Goal: Information Seeking & Learning: Learn about a topic

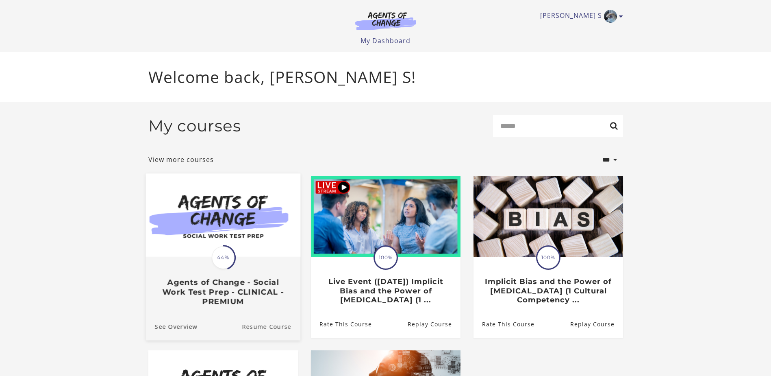
click at [271, 326] on link "Resume Course" at bounding box center [271, 325] width 59 height 27
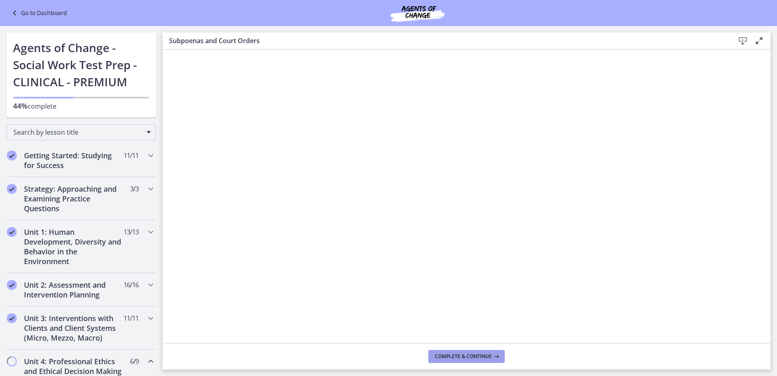
click at [473, 357] on span "Complete & continue" at bounding box center [463, 356] width 57 height 7
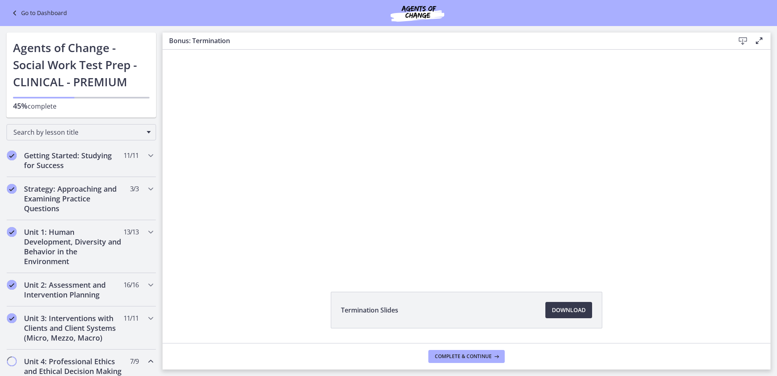
scroll to position [8, 0]
drag, startPoint x: 768, startPoint y: 203, endPoint x: 600, endPoint y: 139, distance: 179.7
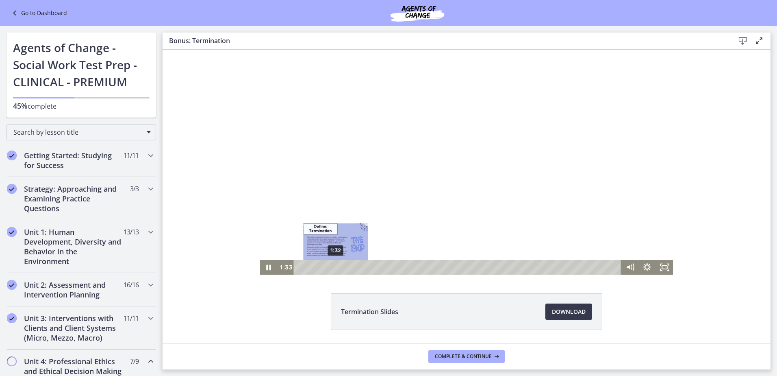
click at [333, 271] on div "1:32" at bounding box center [458, 267] width 317 height 15
drag, startPoint x: 387, startPoint y: 266, endPoint x: 364, endPoint y: 265, distance: 22.8
click at [364, 265] on div "Playbar" at bounding box center [366, 267] width 5 height 5
click at [438, 197] on div at bounding box center [467, 158] width 414 height 233
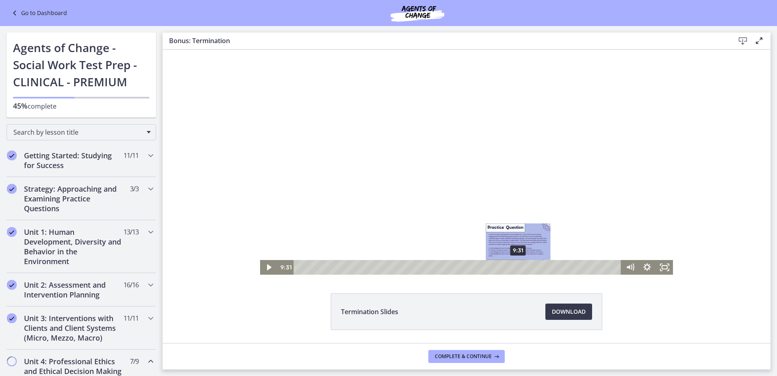
click at [516, 270] on div "9:31" at bounding box center [458, 267] width 317 height 15
drag, startPoint x: 515, startPoint y: 269, endPoint x: 490, endPoint y: 268, distance: 24.4
click at [490, 268] on div "Playbar" at bounding box center [492, 267] width 5 height 5
click at [267, 268] on icon "Play Video" at bounding box center [269, 267] width 4 height 6
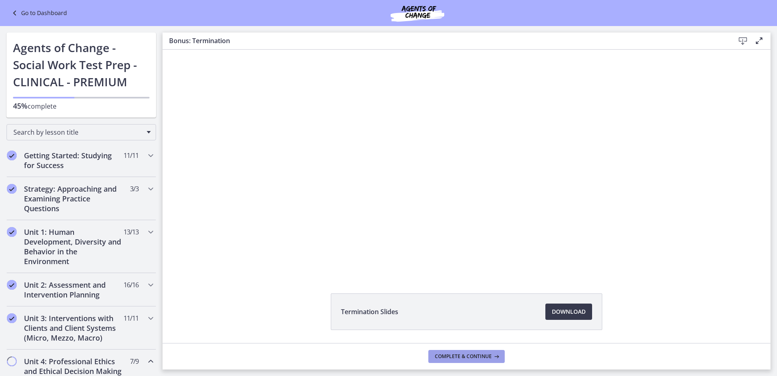
click at [462, 351] on button "Complete & continue" at bounding box center [467, 356] width 76 height 13
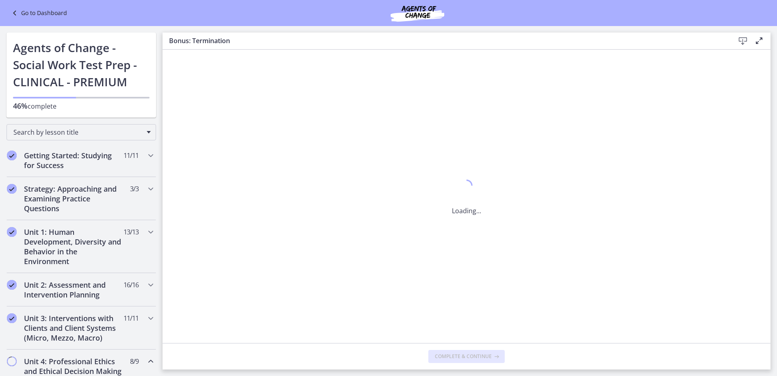
scroll to position [0, 0]
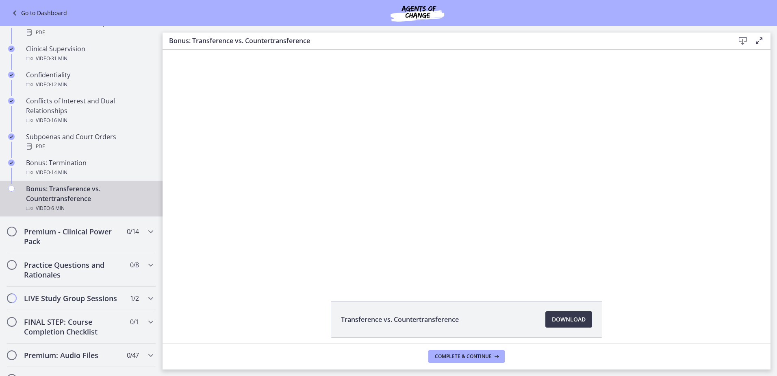
scroll to position [426, 0]
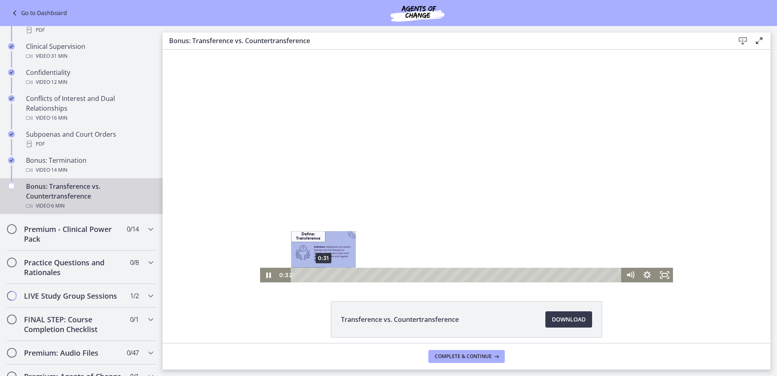
click at [320, 275] on div "0:31" at bounding box center [458, 275] width 320 height 15
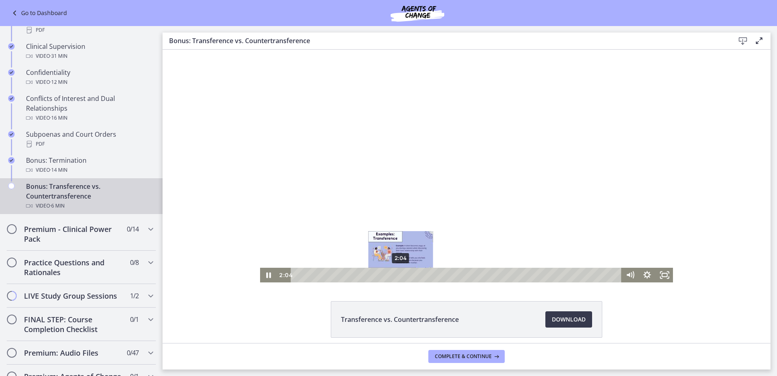
drag, startPoint x: 476, startPoint y: 274, endPoint x: 398, endPoint y: 272, distance: 78.1
click at [398, 272] on div "Playbar" at bounding box center [400, 274] width 5 height 5
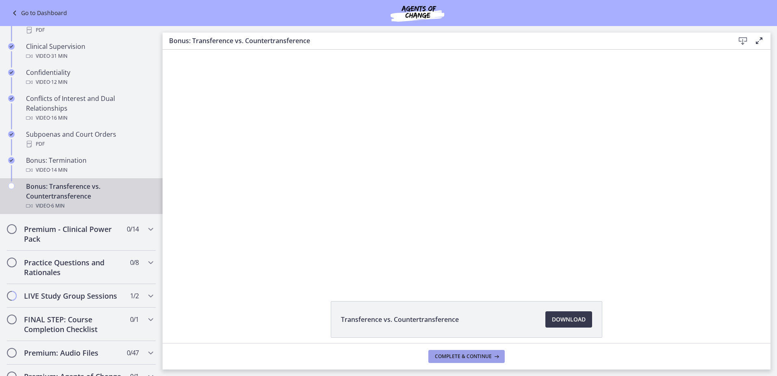
click at [465, 354] on span "Complete & continue" at bounding box center [463, 356] width 57 height 7
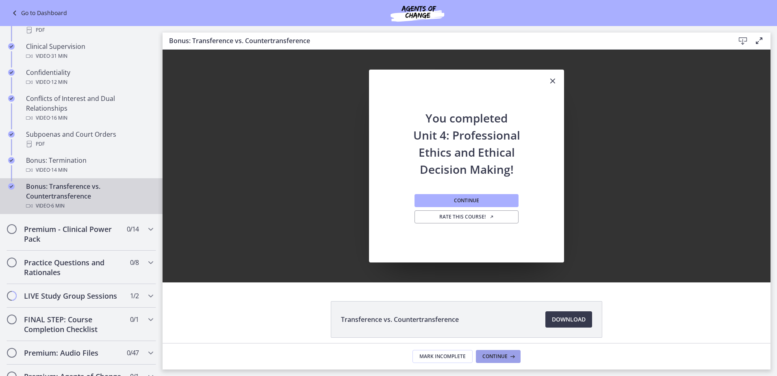
click at [501, 357] on span "Continue" at bounding box center [495, 356] width 25 height 7
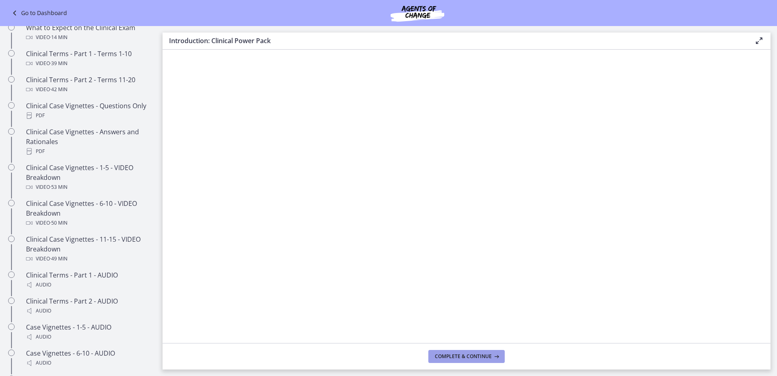
click at [472, 356] on span "Complete & continue" at bounding box center [463, 356] width 57 height 7
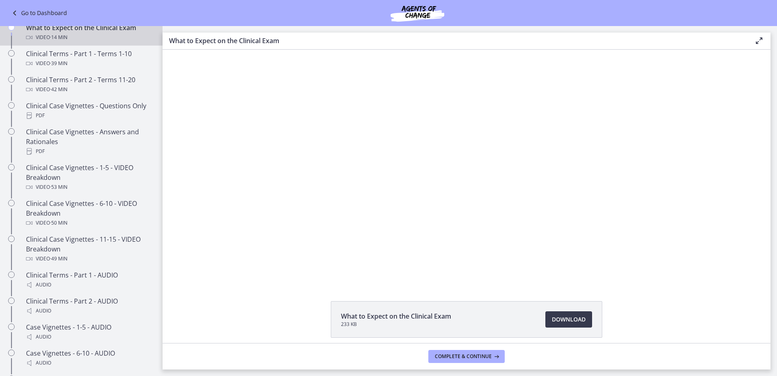
drag, startPoint x: 681, startPoint y: 422, endPoint x: 700, endPoint y: 262, distance: 160.9
click at [700, 262] on div "Click for sound @keyframes VOLUME_SMALL_WAVE_FLASH { 0% { opacity: 0; } 33% { o…" at bounding box center [467, 166] width 608 height 233
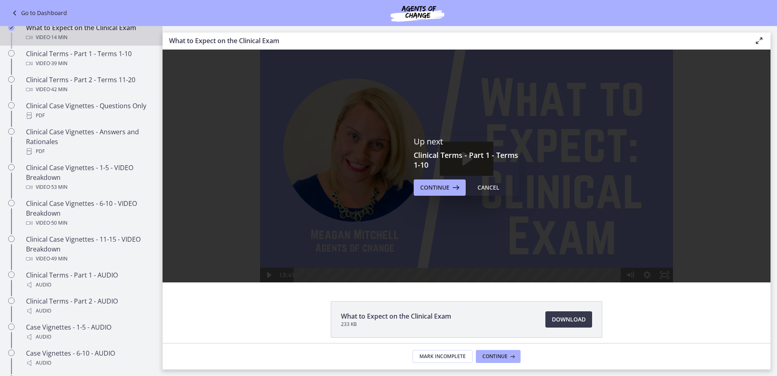
scroll to position [355, 0]
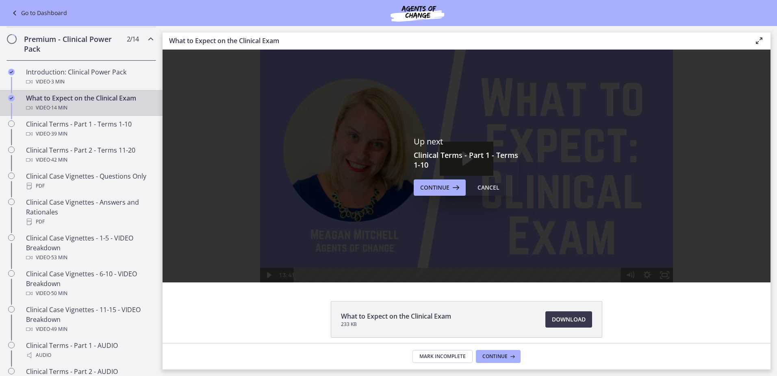
click at [55, 113] on span "· 14 min" at bounding box center [58, 108] width 17 height 10
click at [57, 111] on div "What to Expect on the Clinical Exam Video · 14 min" at bounding box center [89, 103] width 127 height 20
click at [481, 188] on div "Cancel" at bounding box center [489, 188] width 22 height 10
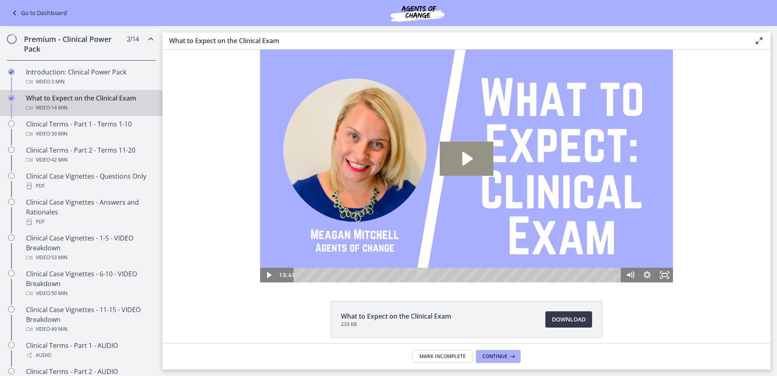
click at [463, 164] on icon "Play Video: ccjn1u33vq49vff5aebg.mp4" at bounding box center [468, 159] width 11 height 14
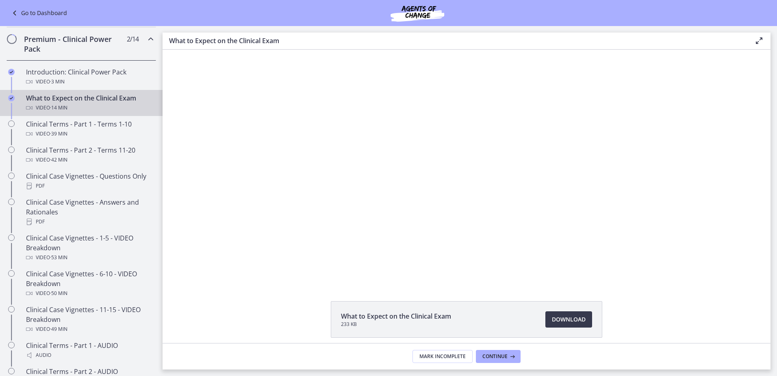
click at [714, 98] on div "Click for sound @keyframes VOLUME_SMALL_WAVE_FLASH { 0% { opacity: 0; } 33% { o…" at bounding box center [467, 166] width 608 height 233
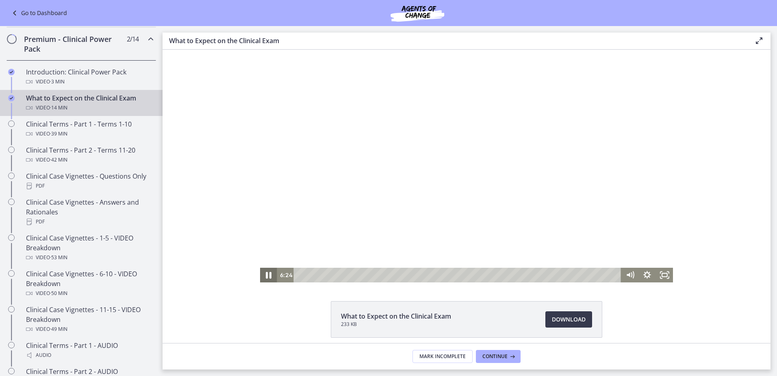
click at [263, 277] on icon "Pause" at bounding box center [268, 274] width 21 height 17
click at [267, 276] on icon "Play Video" at bounding box center [269, 275] width 4 height 6
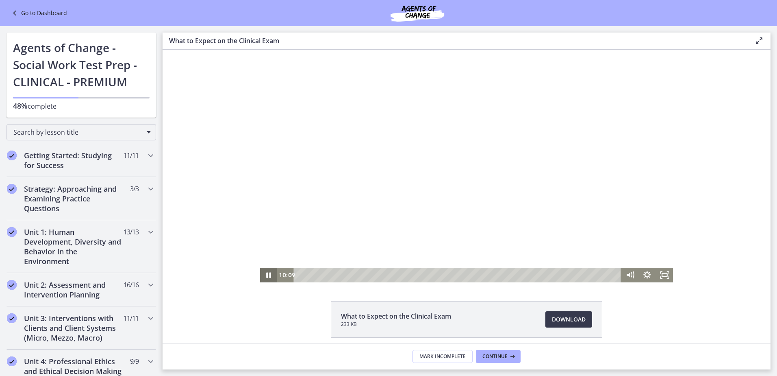
scroll to position [355, 0]
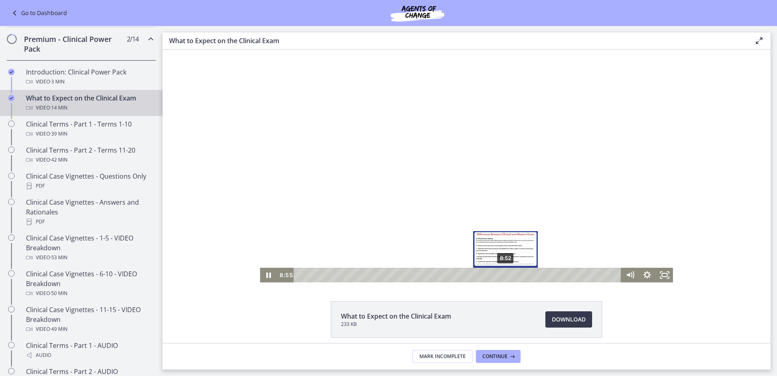
click at [502, 270] on div "8:52" at bounding box center [458, 275] width 317 height 15
